Goal: Navigation & Orientation: Find specific page/section

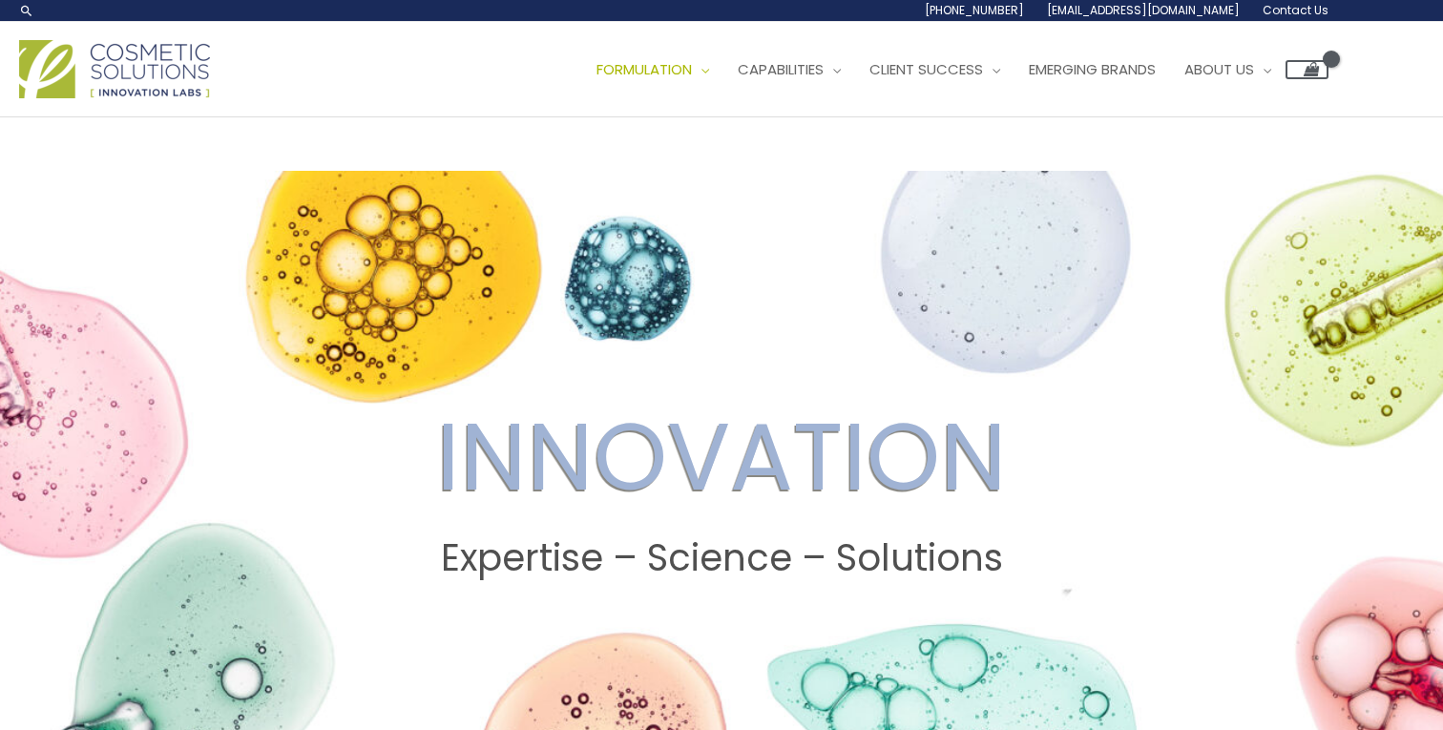
click at [167, 60] on img at bounding box center [114, 69] width 191 height 58
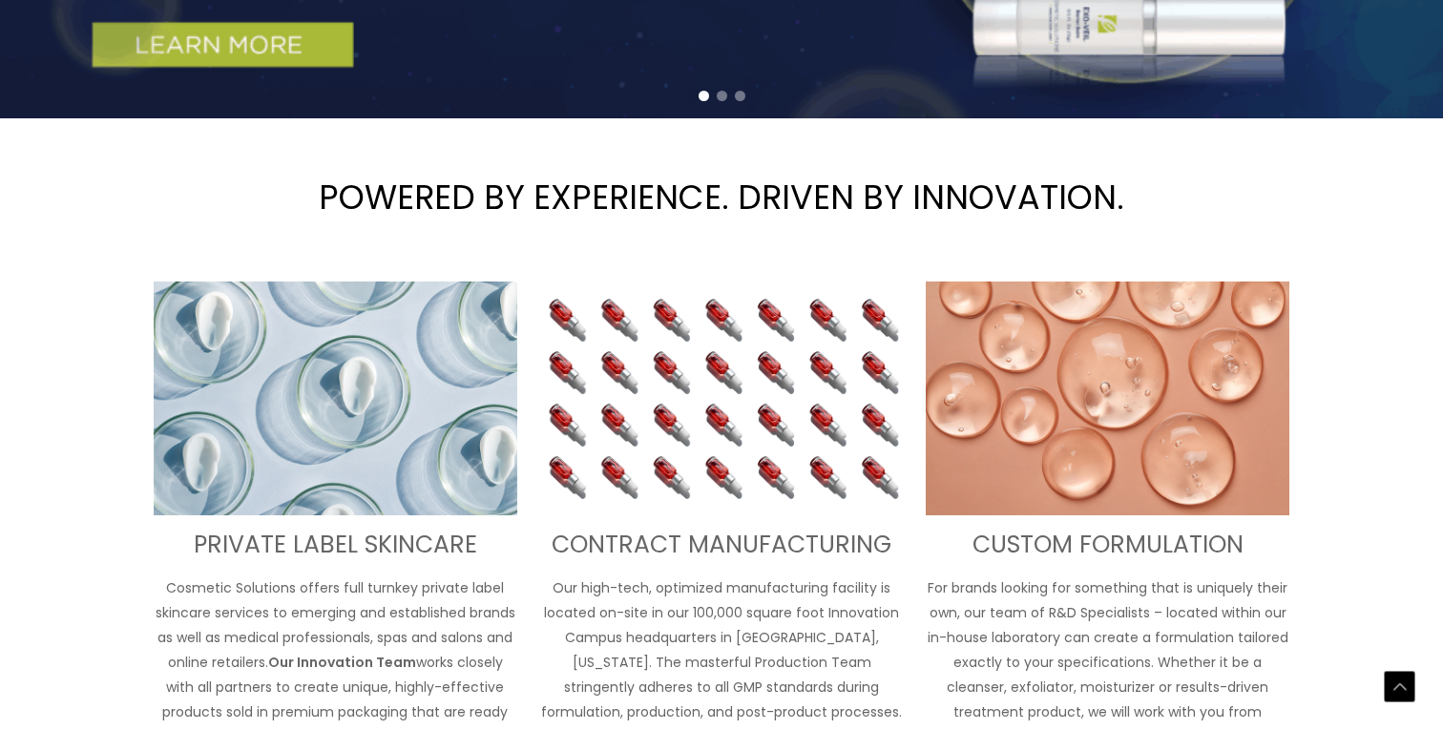
scroll to position [552, 0]
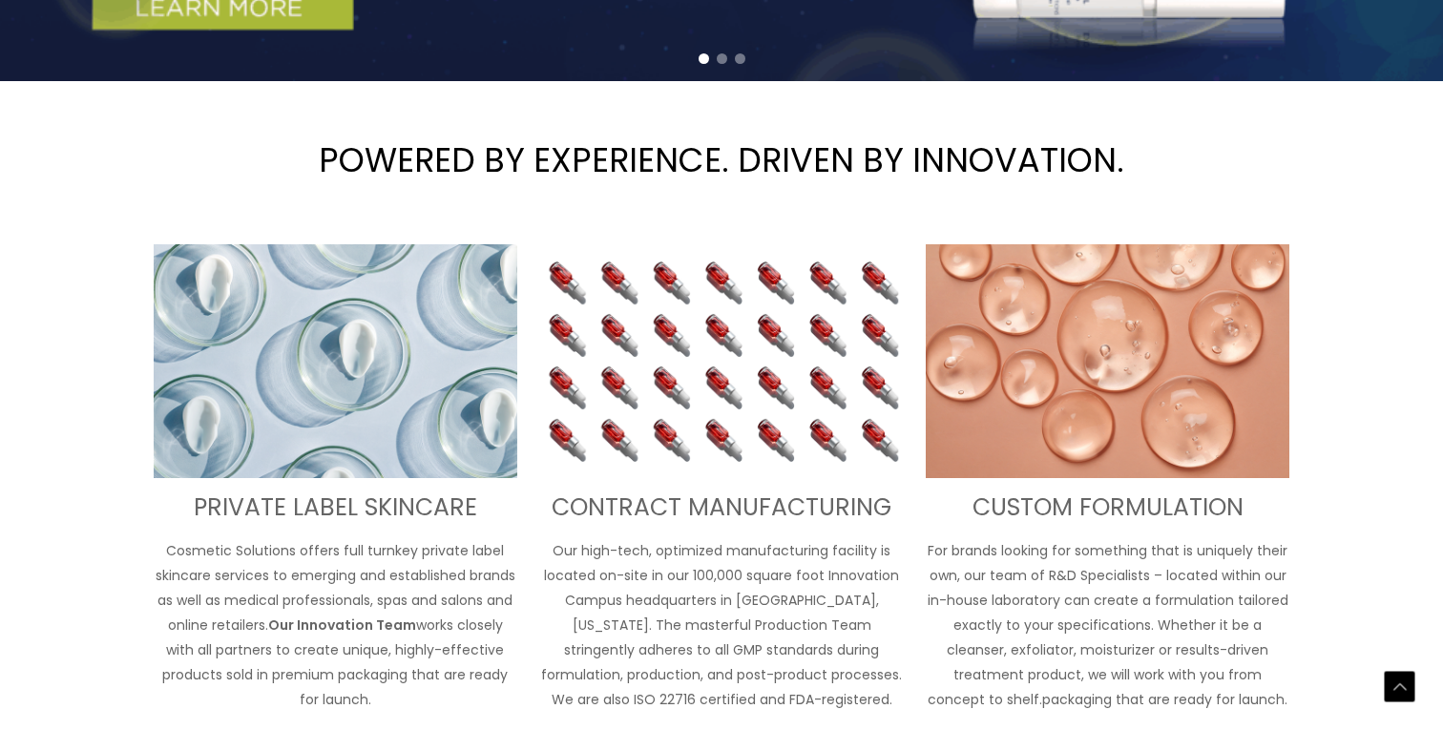
click at [729, 393] on img at bounding box center [722, 361] width 364 height 235
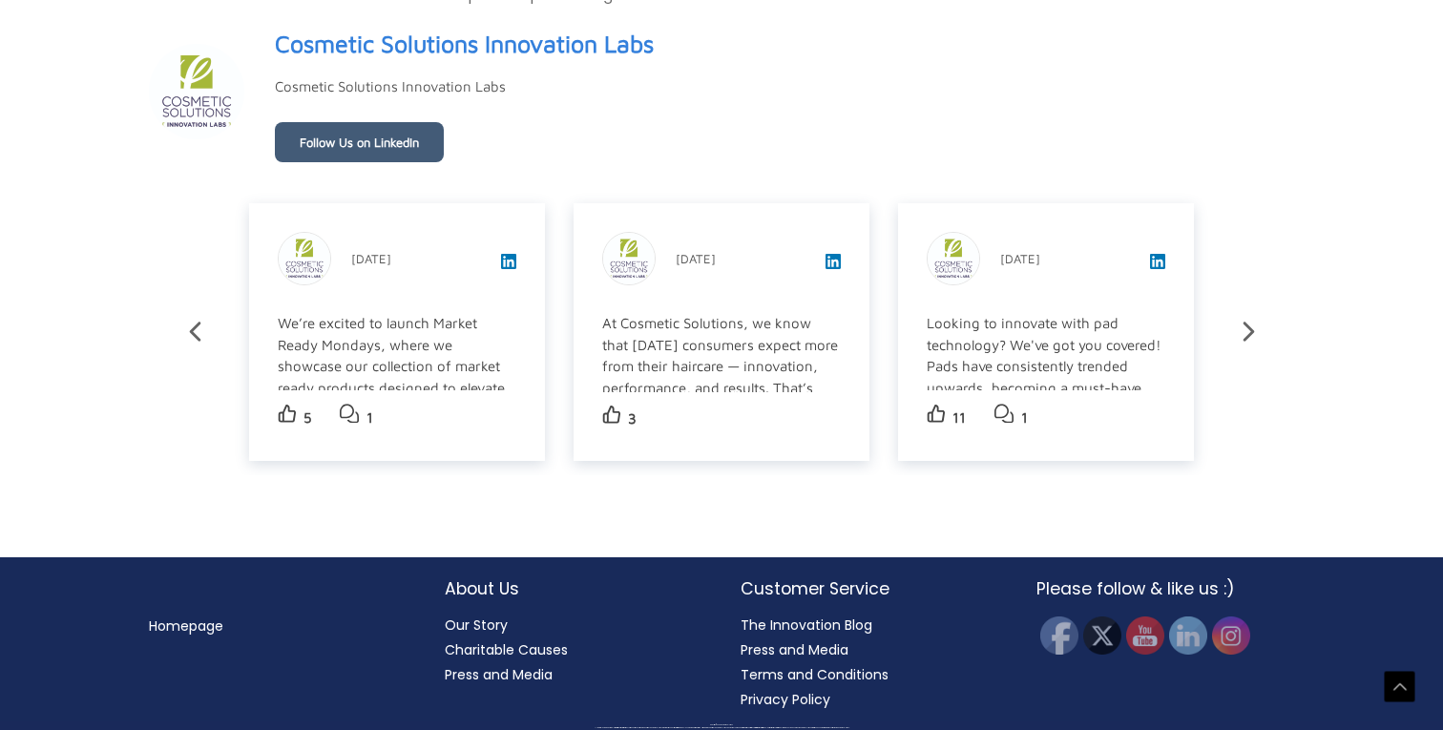
scroll to position [3337, 0]
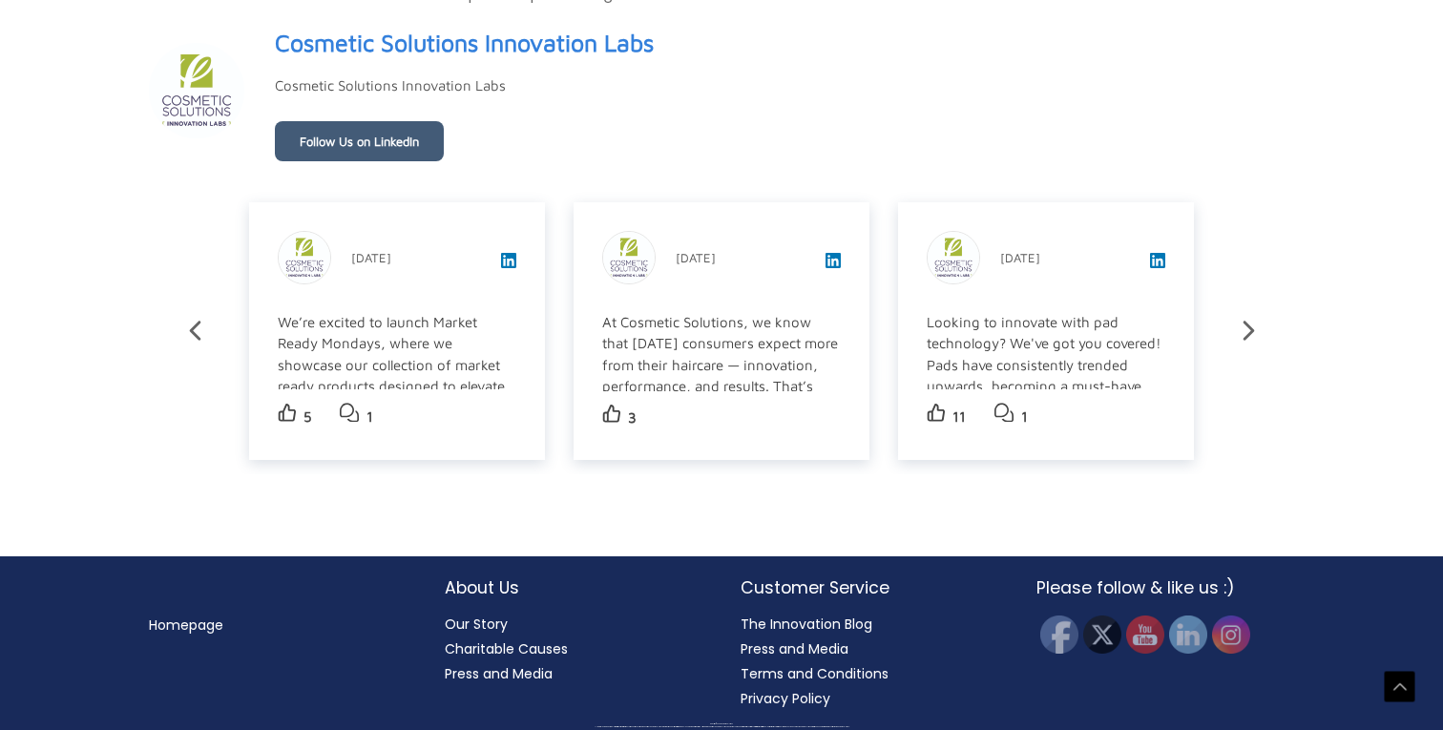
click at [472, 625] on link "Our Story" at bounding box center [476, 624] width 63 height 19
